Goal: Task Accomplishment & Management: Complete application form

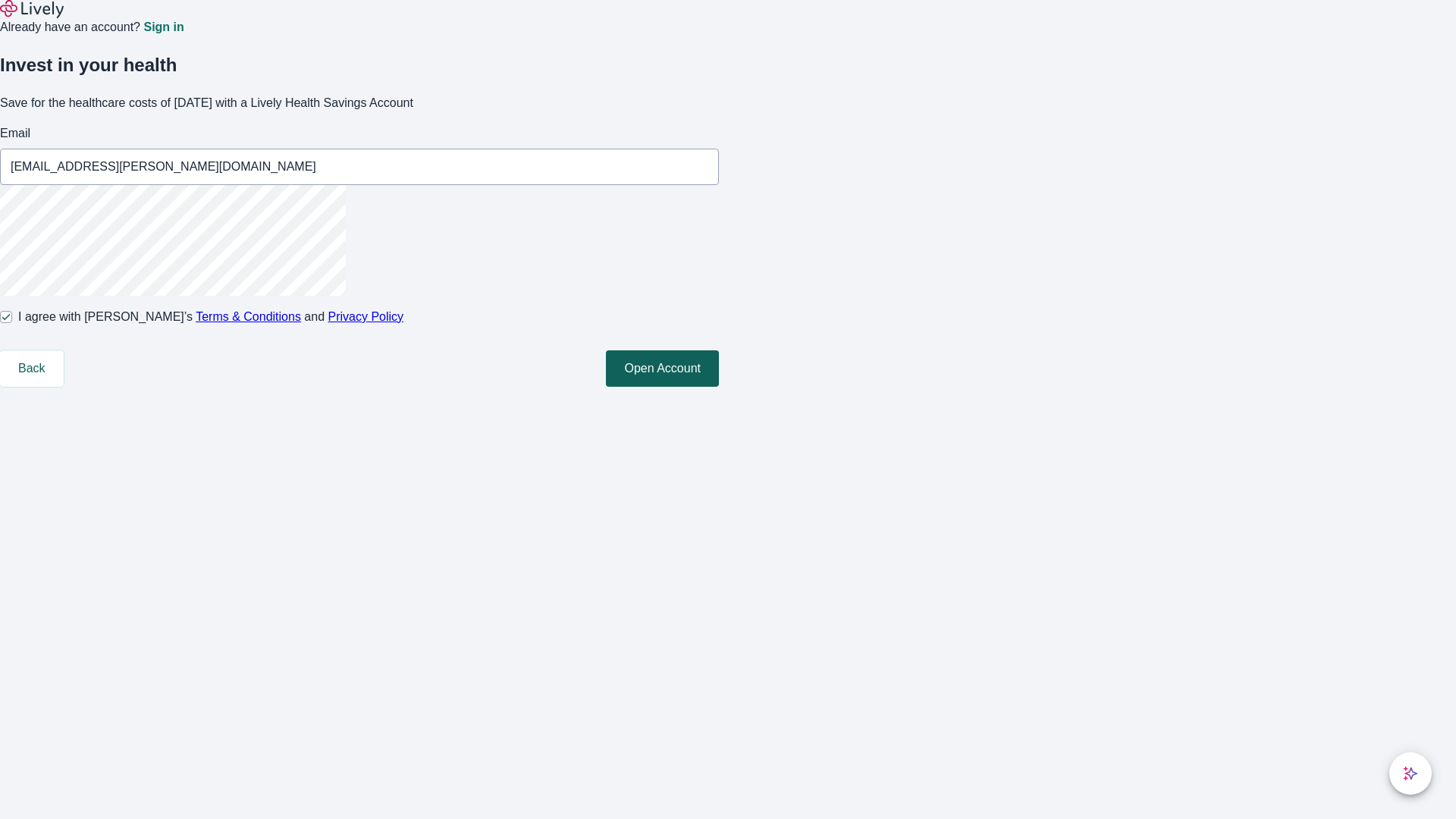
click at [719, 387] on button "Open Account" at bounding box center [663, 369] width 113 height 36
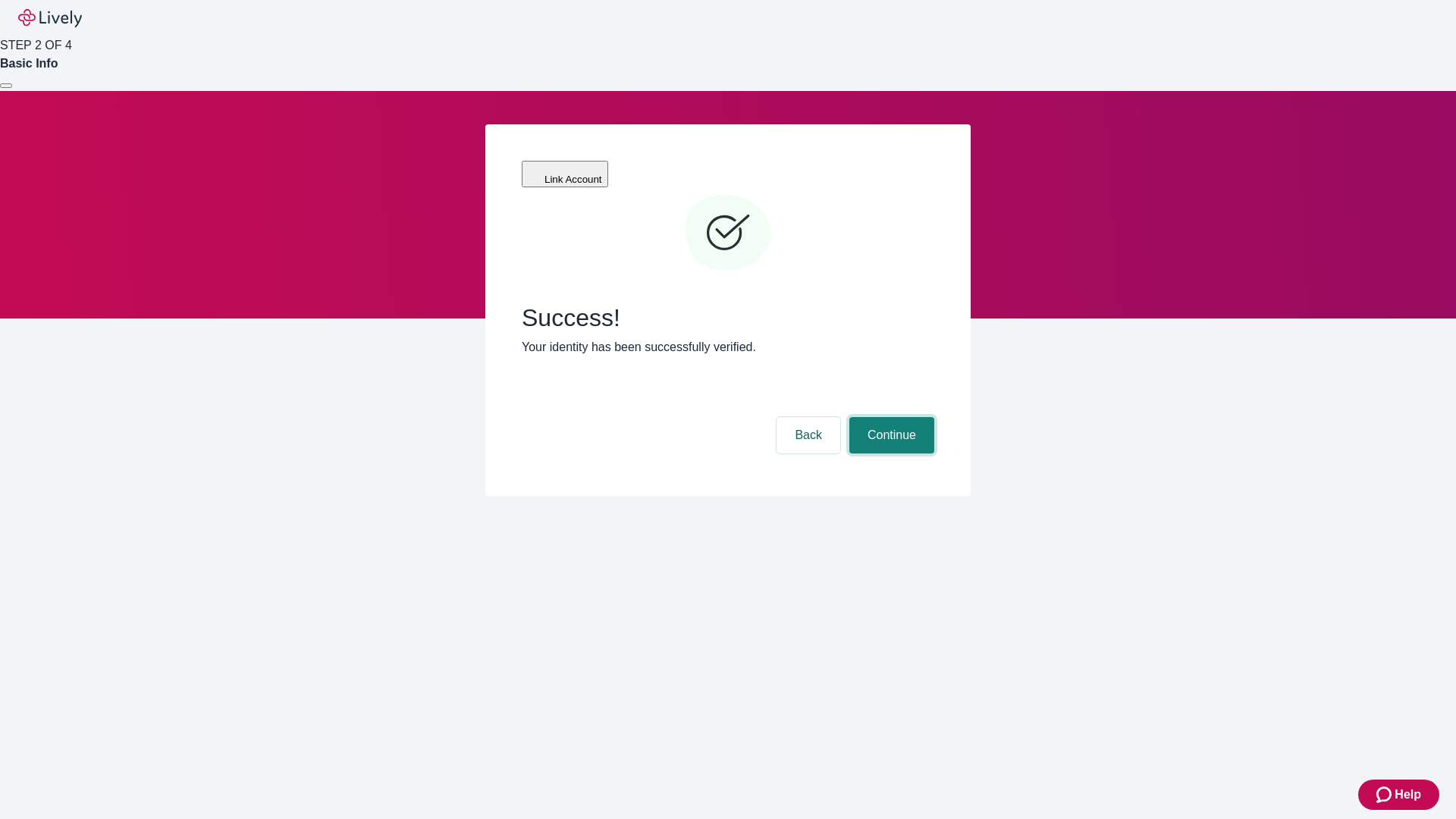
click at [889, 418] on button "Continue" at bounding box center [891, 435] width 85 height 36
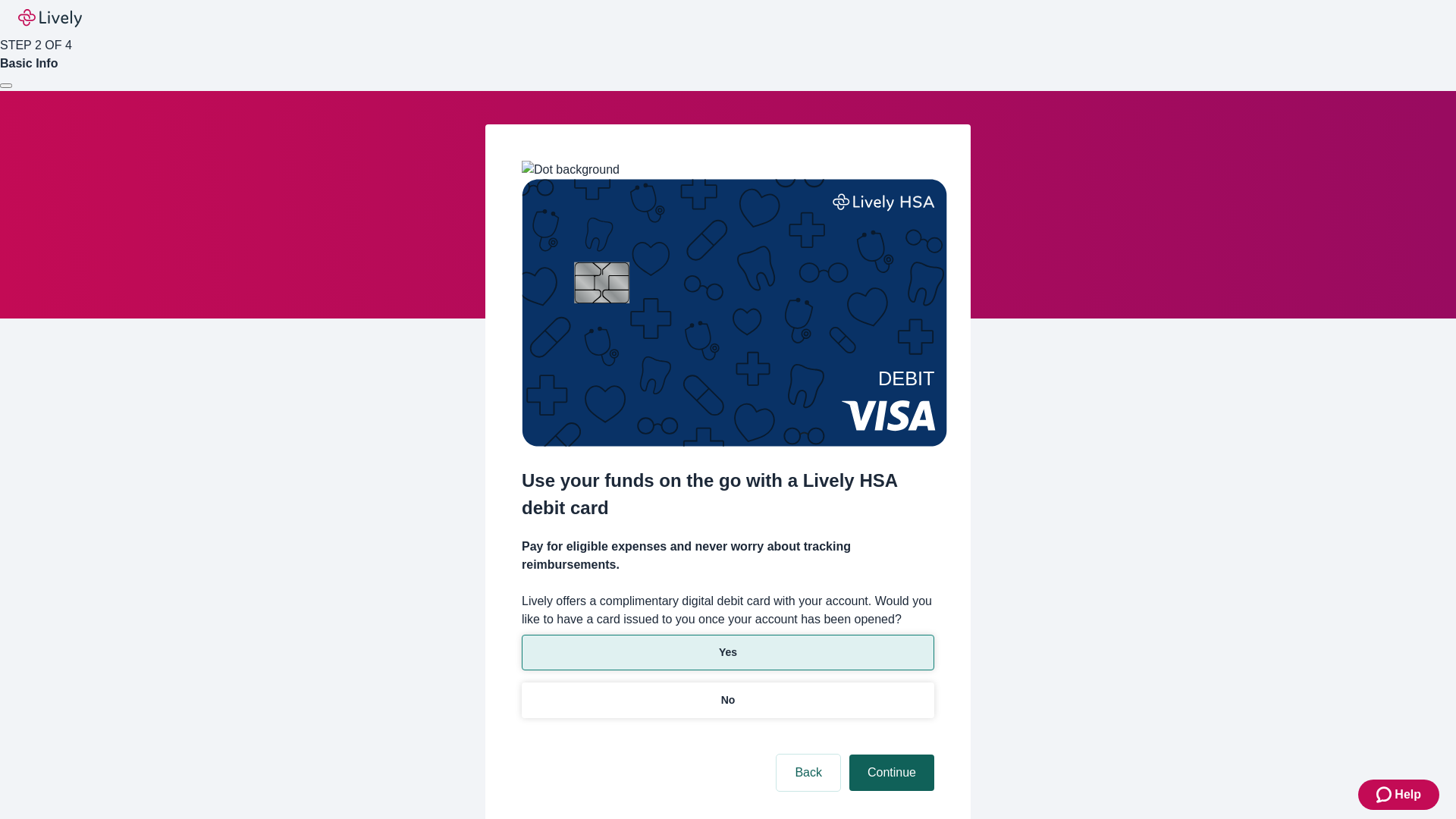
click at [727, 644] on p "Yes" at bounding box center [728, 652] width 19 height 16
click at [889, 755] on button "Continue" at bounding box center [891, 773] width 85 height 36
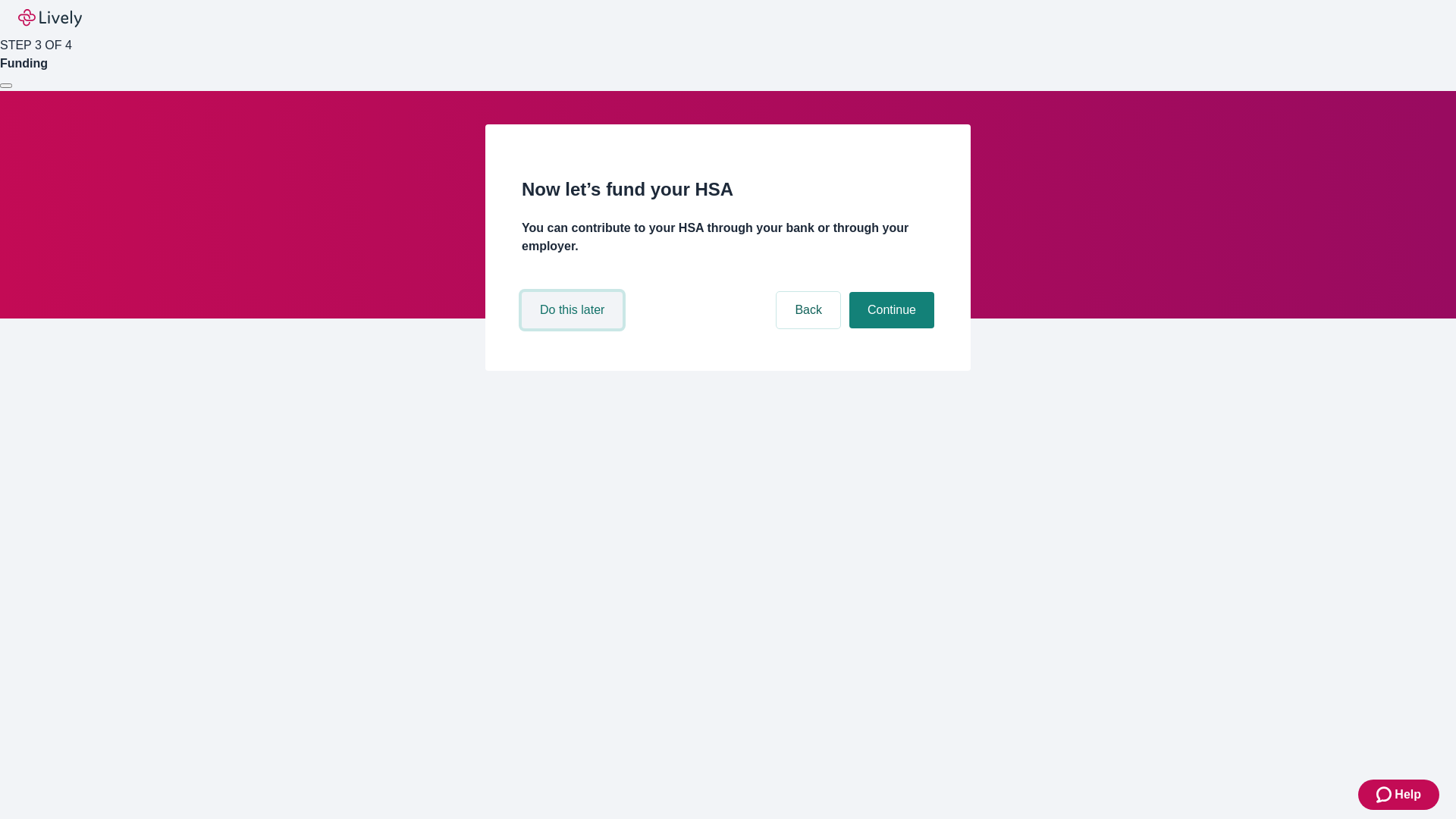
click at [574, 328] on button "Do this later" at bounding box center [572, 310] width 101 height 36
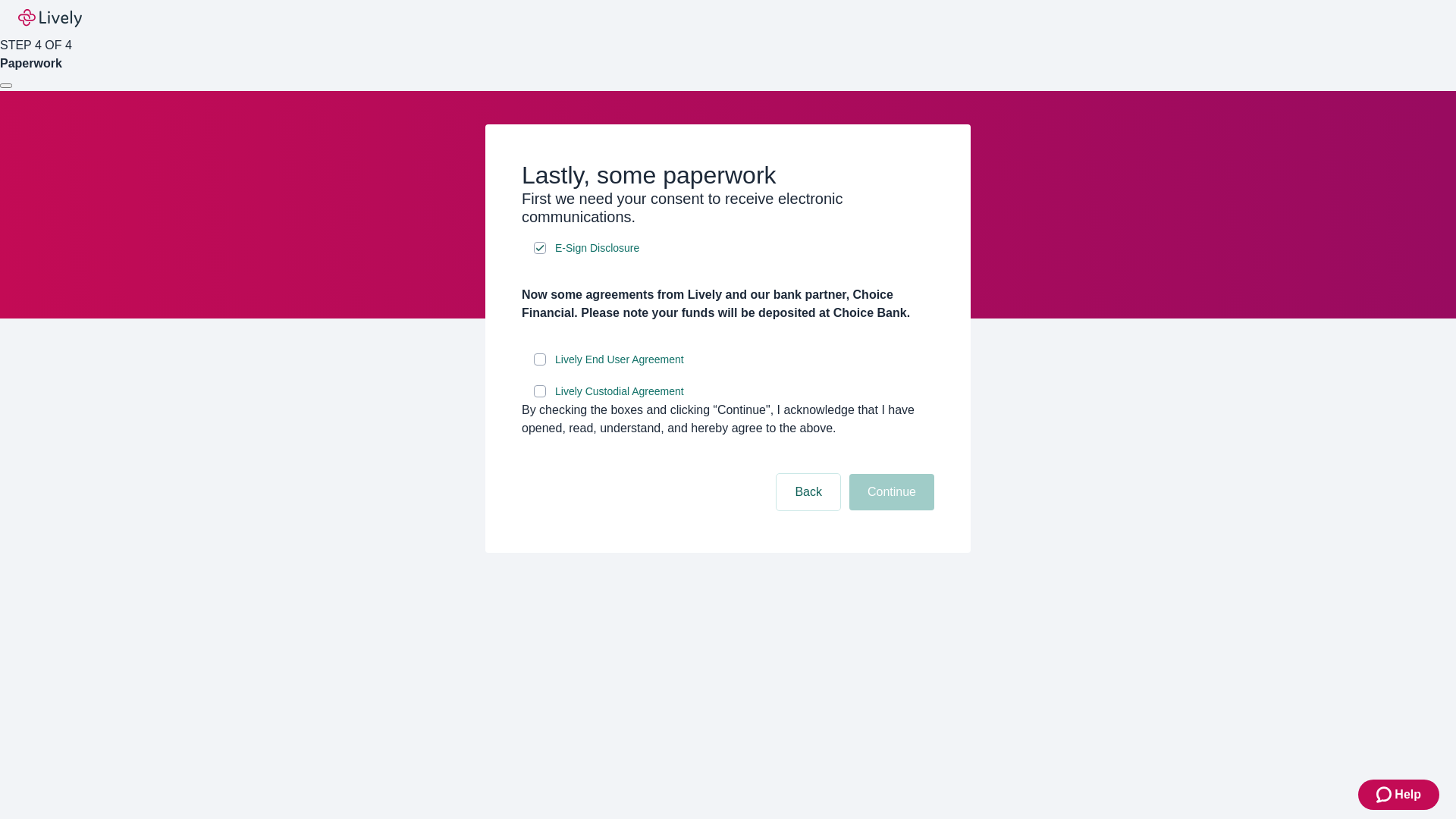
click at [540, 365] on input "Lively End User Agreement" at bounding box center [540, 359] width 12 height 12
checkbox input "true"
click at [540, 397] on input "Lively Custodial Agreement" at bounding box center [540, 391] width 12 height 12
checkbox input "true"
click at [889, 510] on button "Continue" at bounding box center [891, 492] width 85 height 36
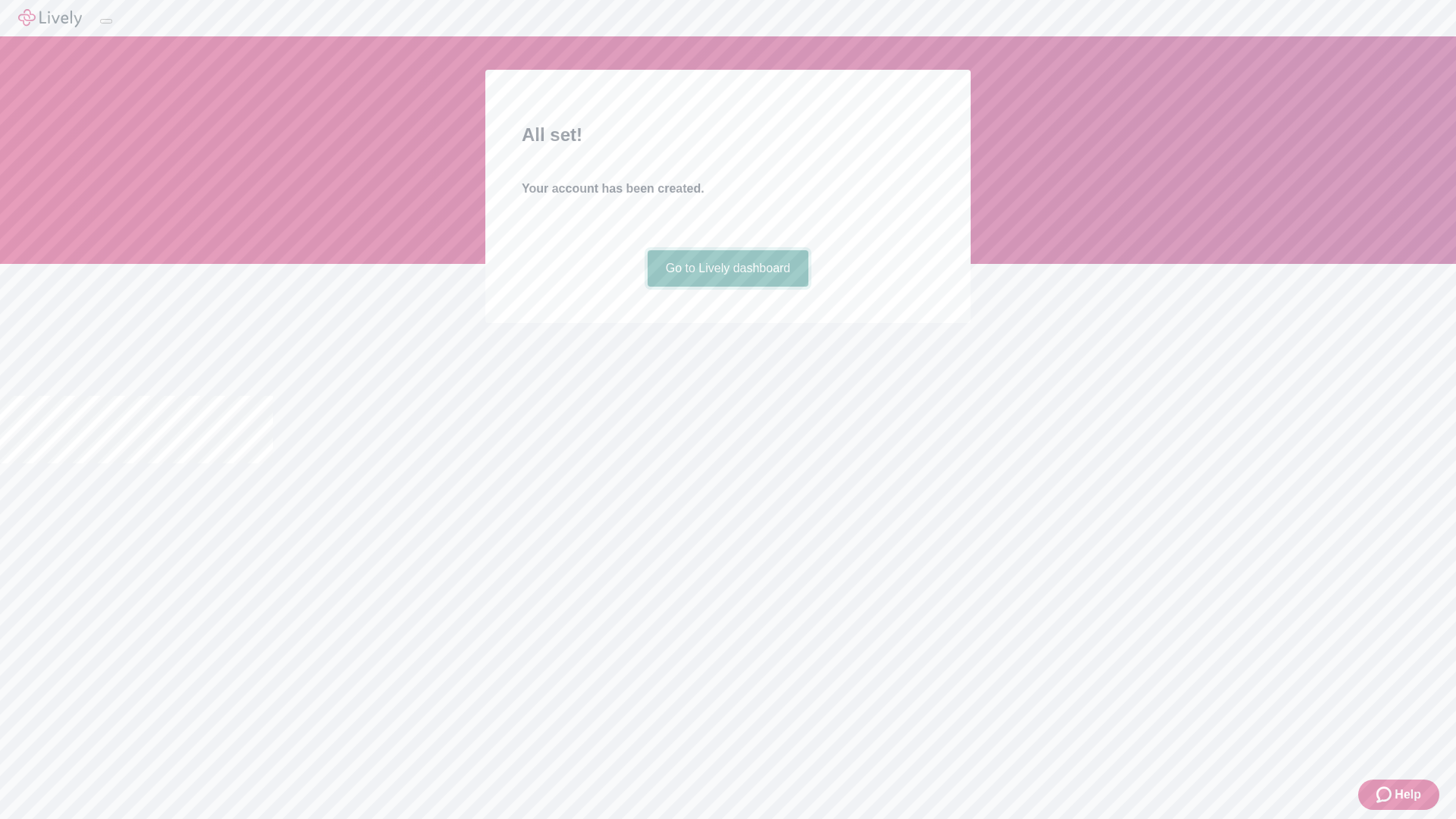
click at [727, 287] on link "Go to Lively dashboard" at bounding box center [728, 268] width 162 height 36
